Goal: Book appointment/travel/reservation

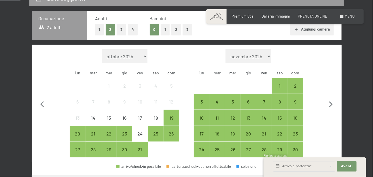
scroll to position [131, 0]
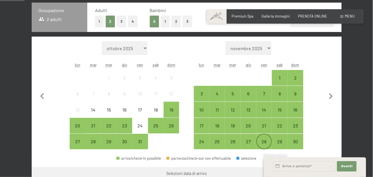
click at [267, 139] on div "28" at bounding box center [264, 146] width 14 height 14
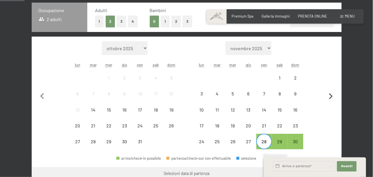
click at [331, 97] on icon "button" at bounding box center [331, 96] width 4 height 6
select select "2025-11-01"
select select "2025-12-01"
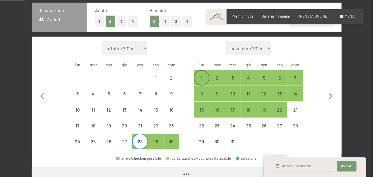
click at [204, 76] on div "1" at bounding box center [201, 82] width 14 height 14
select select "2025-11-01"
select select "2025-12-01"
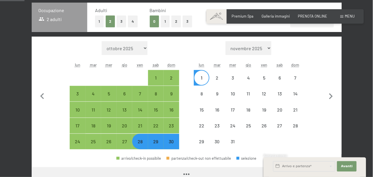
select select "2025-11-01"
select select "2025-12-01"
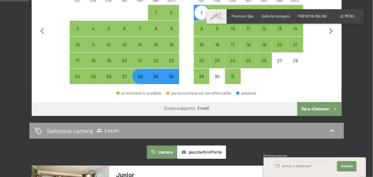
click at [321, 107] on button "Vai a «Camera»" at bounding box center [319, 109] width 44 height 14
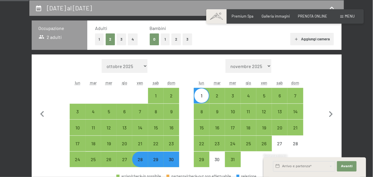
select select "2025-11-01"
select select "2025-12-01"
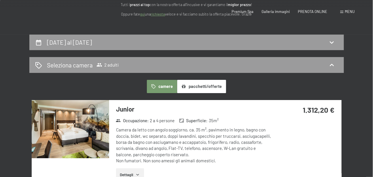
scroll to position [0, 0]
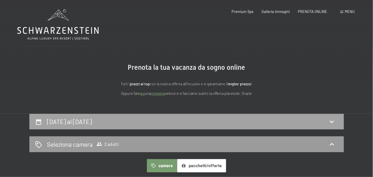
click at [222, 118] on div "28 novembre al 1 dicembre 2025" at bounding box center [186, 121] width 303 height 8
select select "2025-11-01"
select select "2025-12-01"
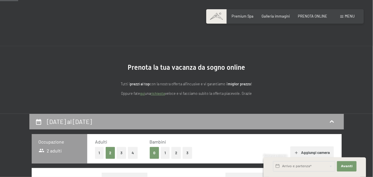
scroll to position [113, 0]
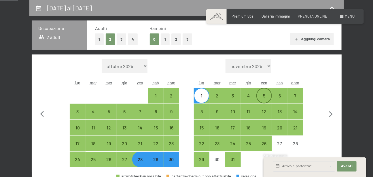
click at [264, 96] on div "5" at bounding box center [264, 100] width 14 height 14
select select "2025-11-01"
select select "2025-12-01"
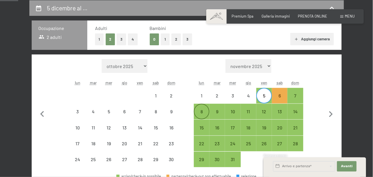
click at [204, 110] on div "8" at bounding box center [201, 116] width 14 height 14
select select "2025-11-01"
select select "2025-12-01"
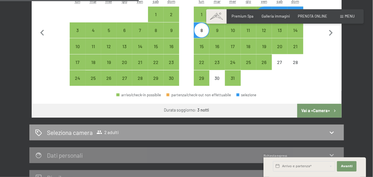
click at [316, 108] on button "Vai a «Camera»" at bounding box center [319, 111] width 44 height 14
select select "2025-11-01"
select select "2025-12-01"
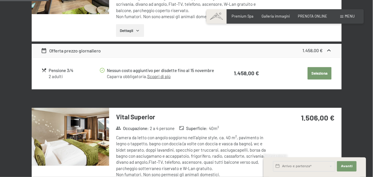
scroll to position [233, 0]
